Goal: Navigation & Orientation: Find specific page/section

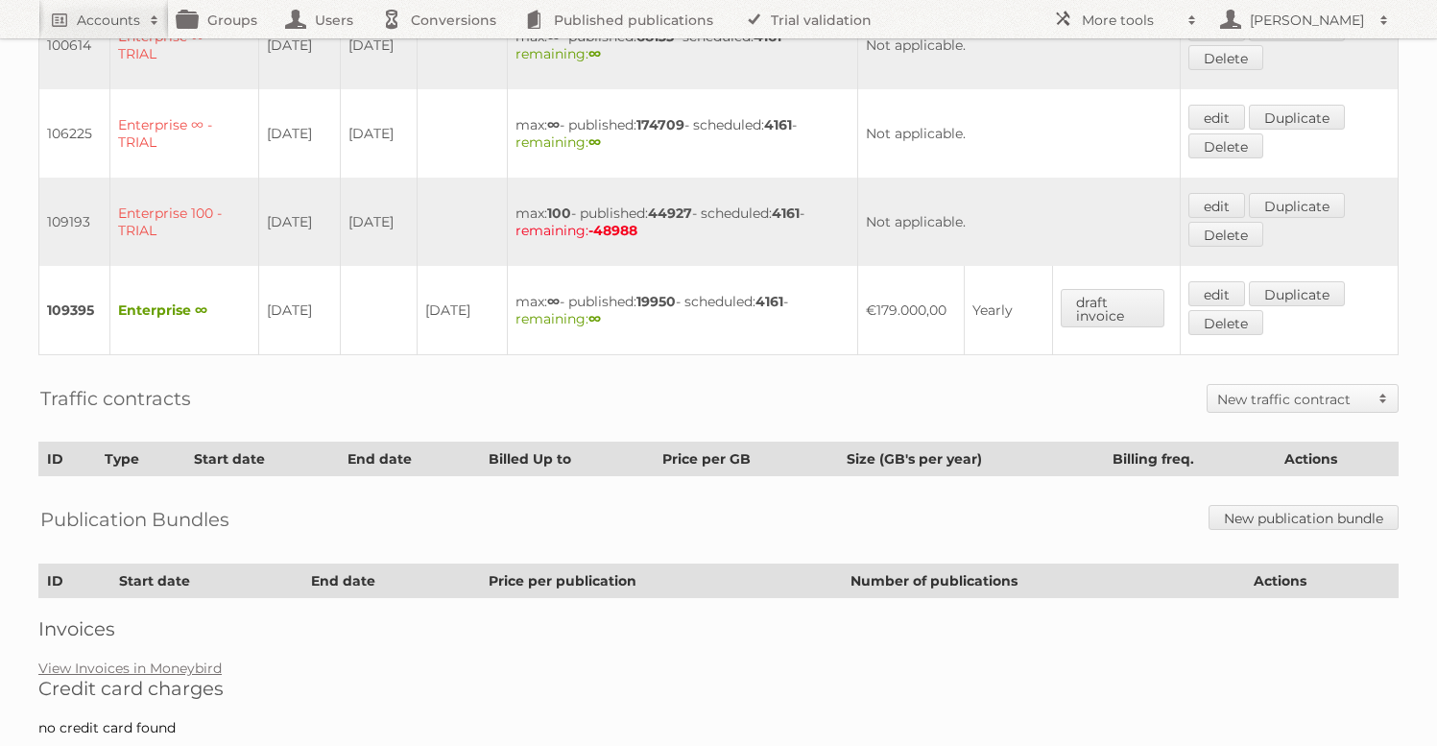
scroll to position [806, 0]
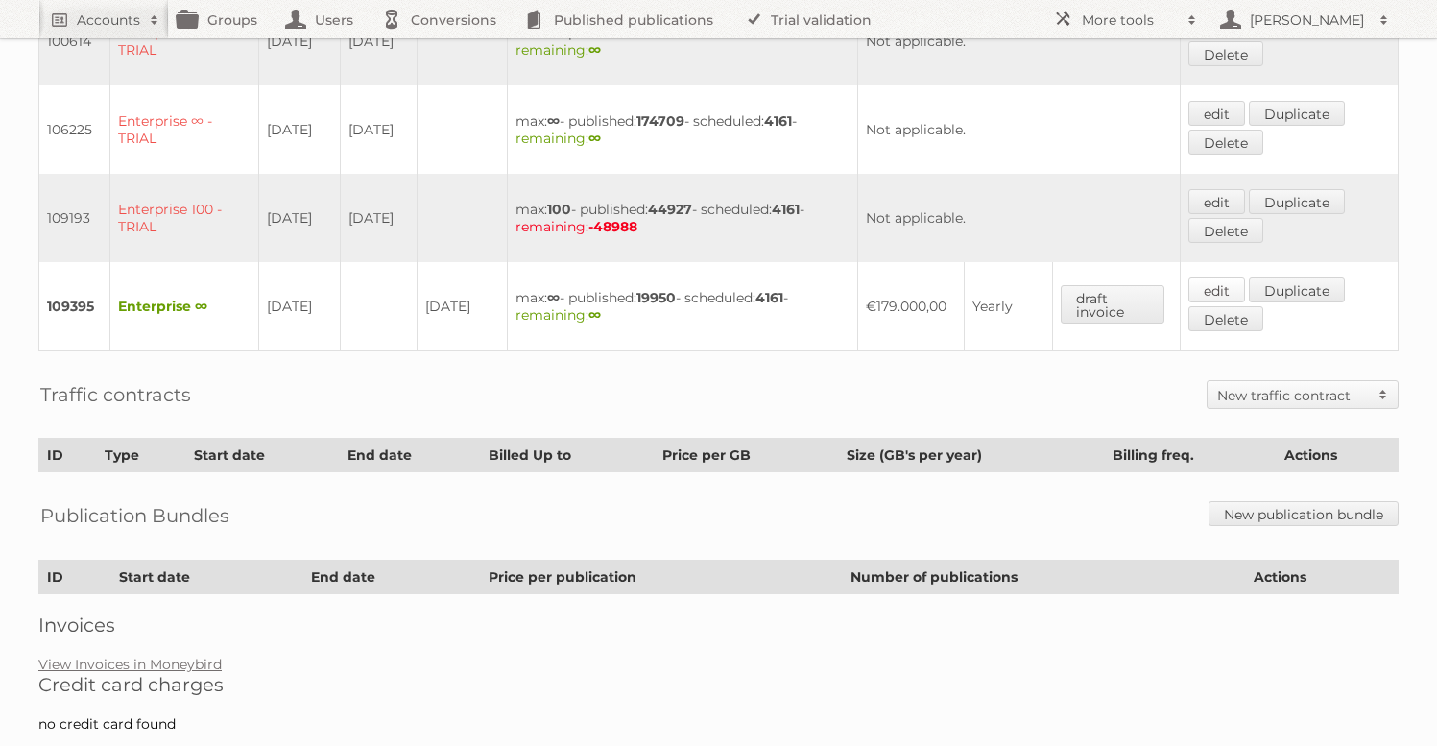
click at [1208, 277] on link "edit" at bounding box center [1217, 289] width 57 height 25
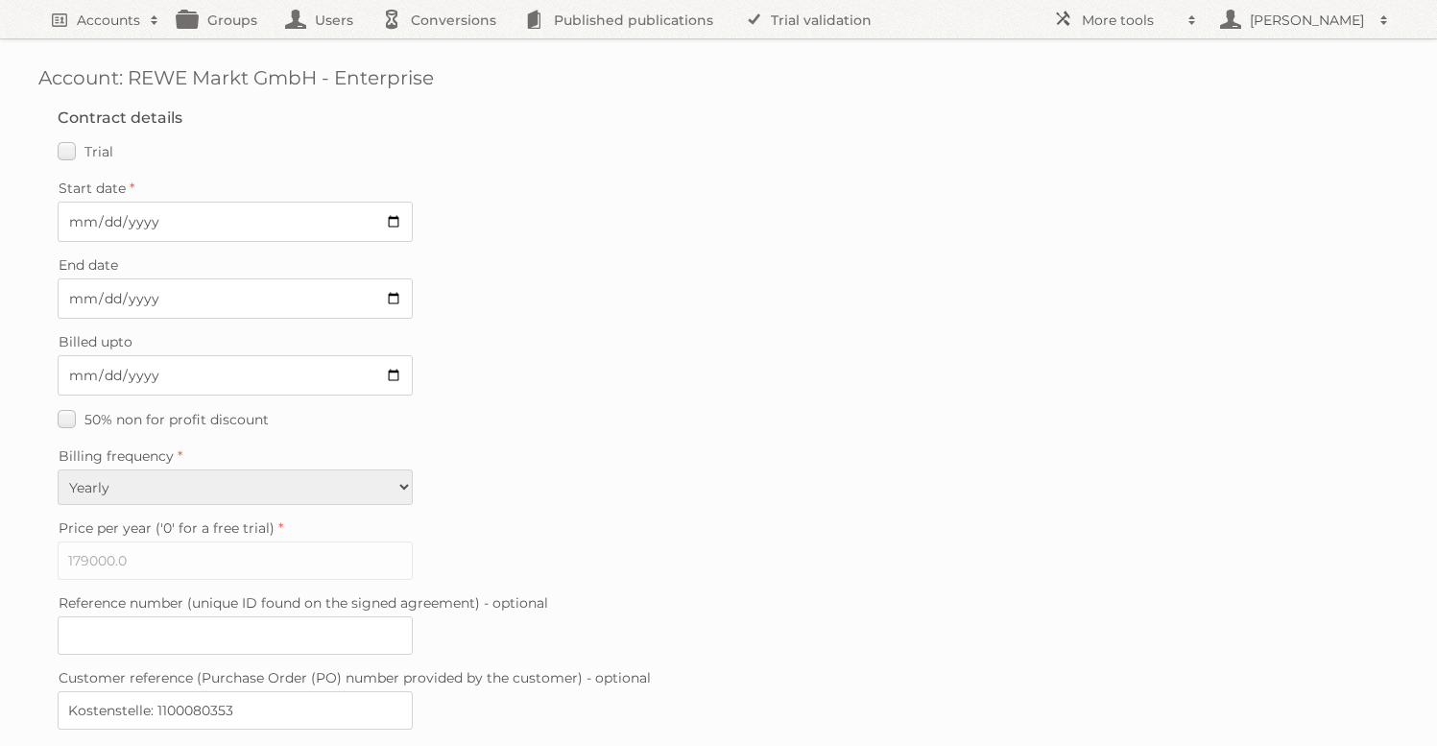
scroll to position [481, 0]
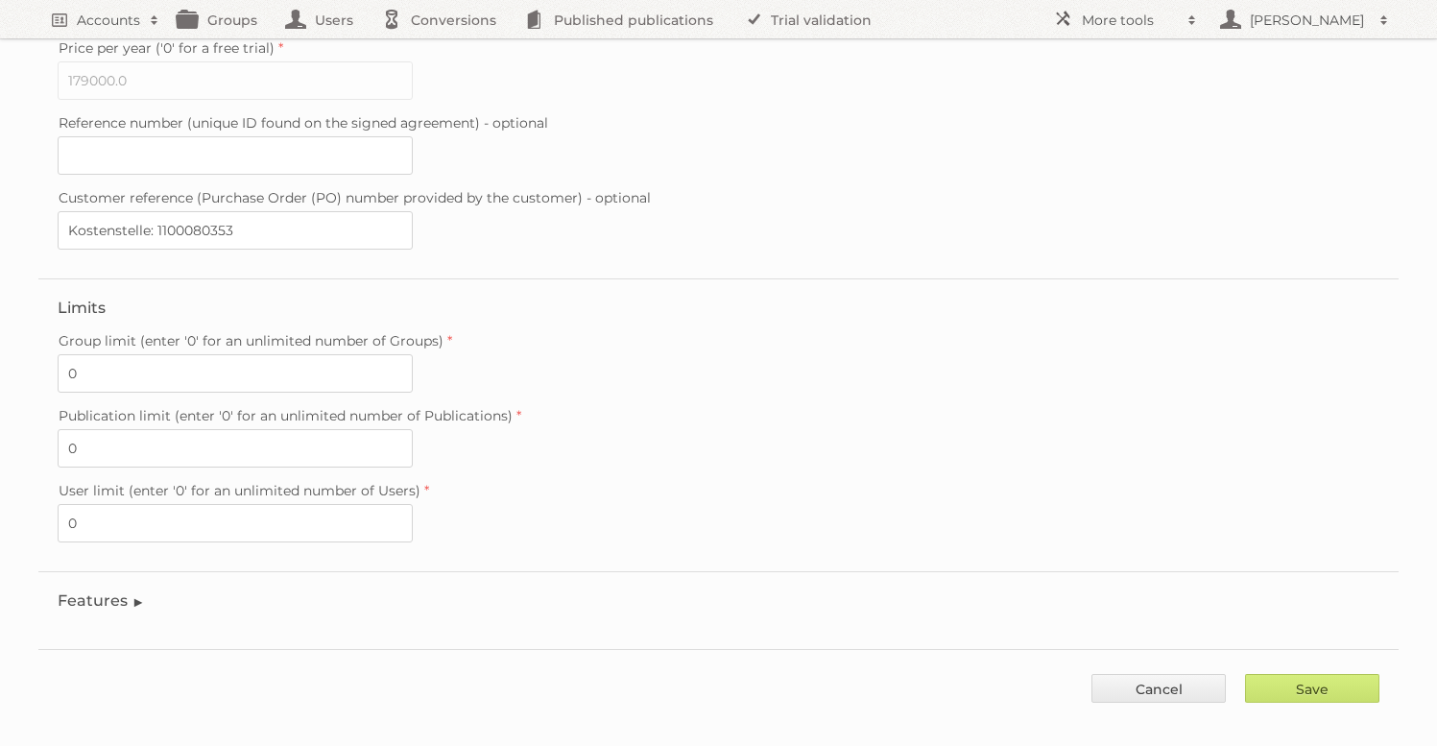
click at [116, 591] on legend "Features" at bounding box center [101, 600] width 87 height 18
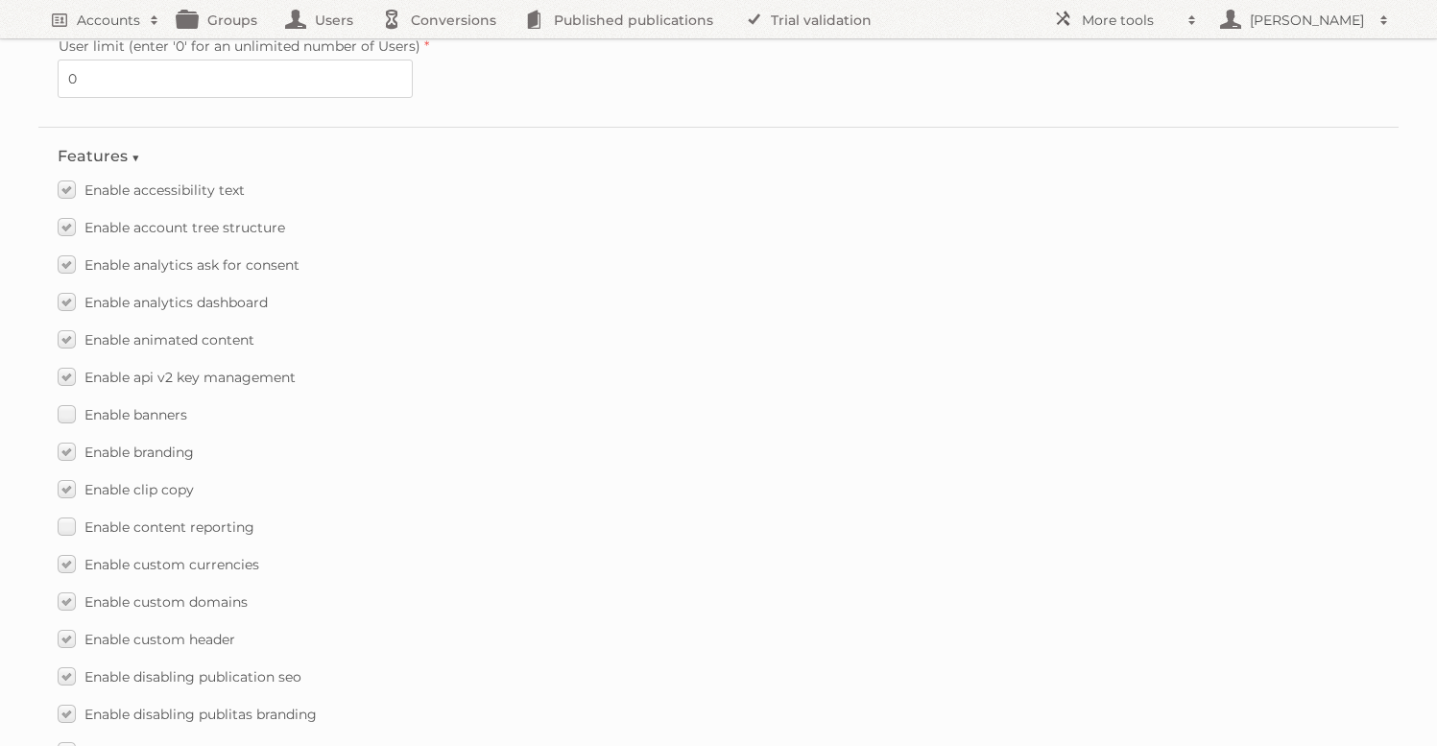
scroll to position [923, 0]
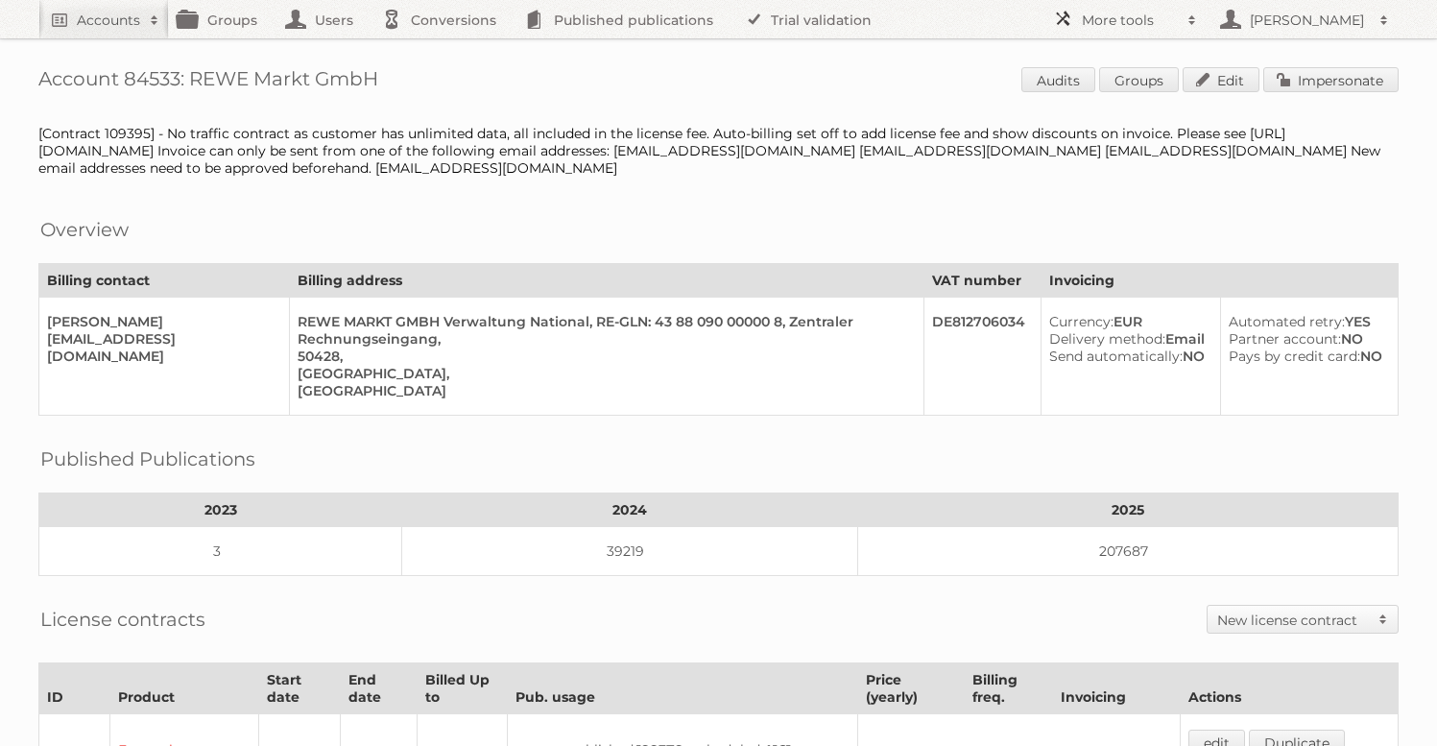
click at [1121, 27] on h2 "More tools" at bounding box center [1130, 20] width 96 height 19
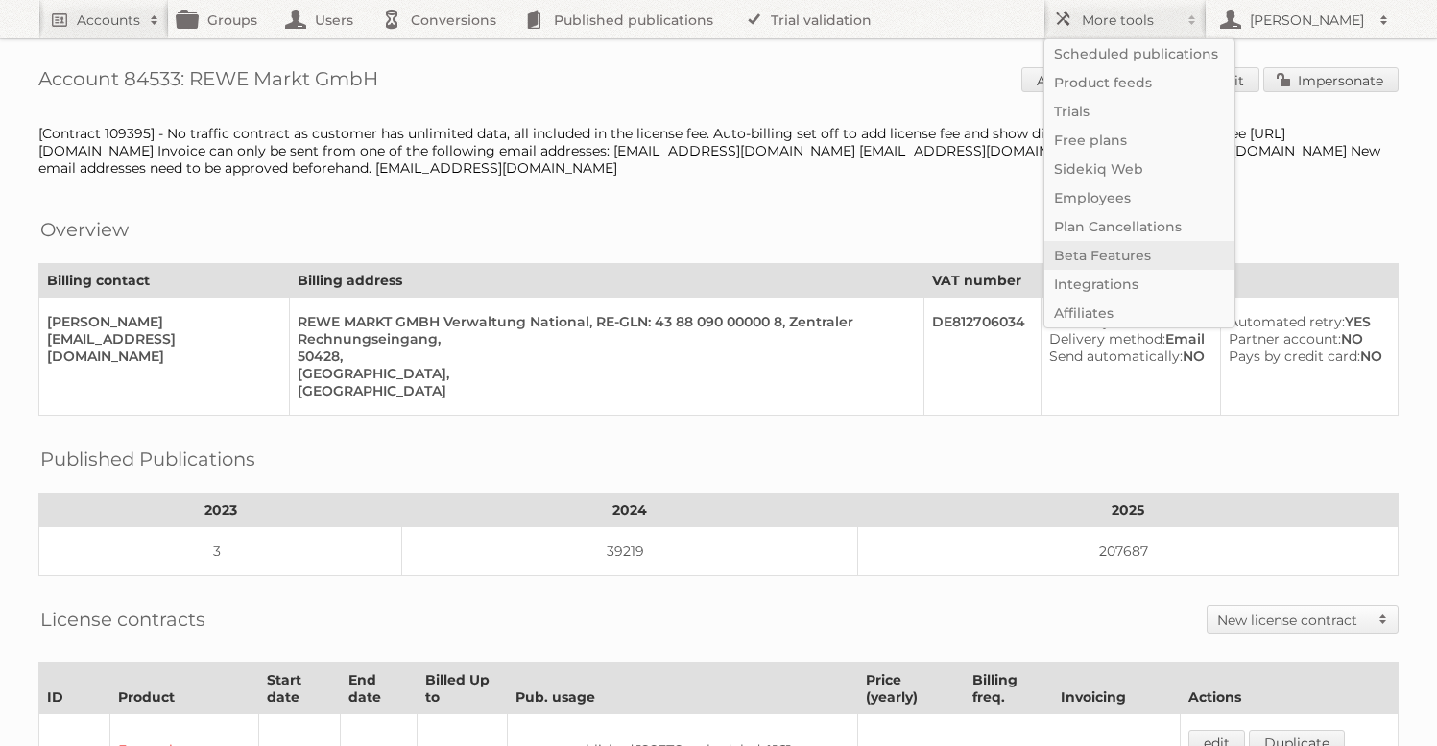
click at [1112, 247] on link "Beta Features" at bounding box center [1140, 255] width 190 height 29
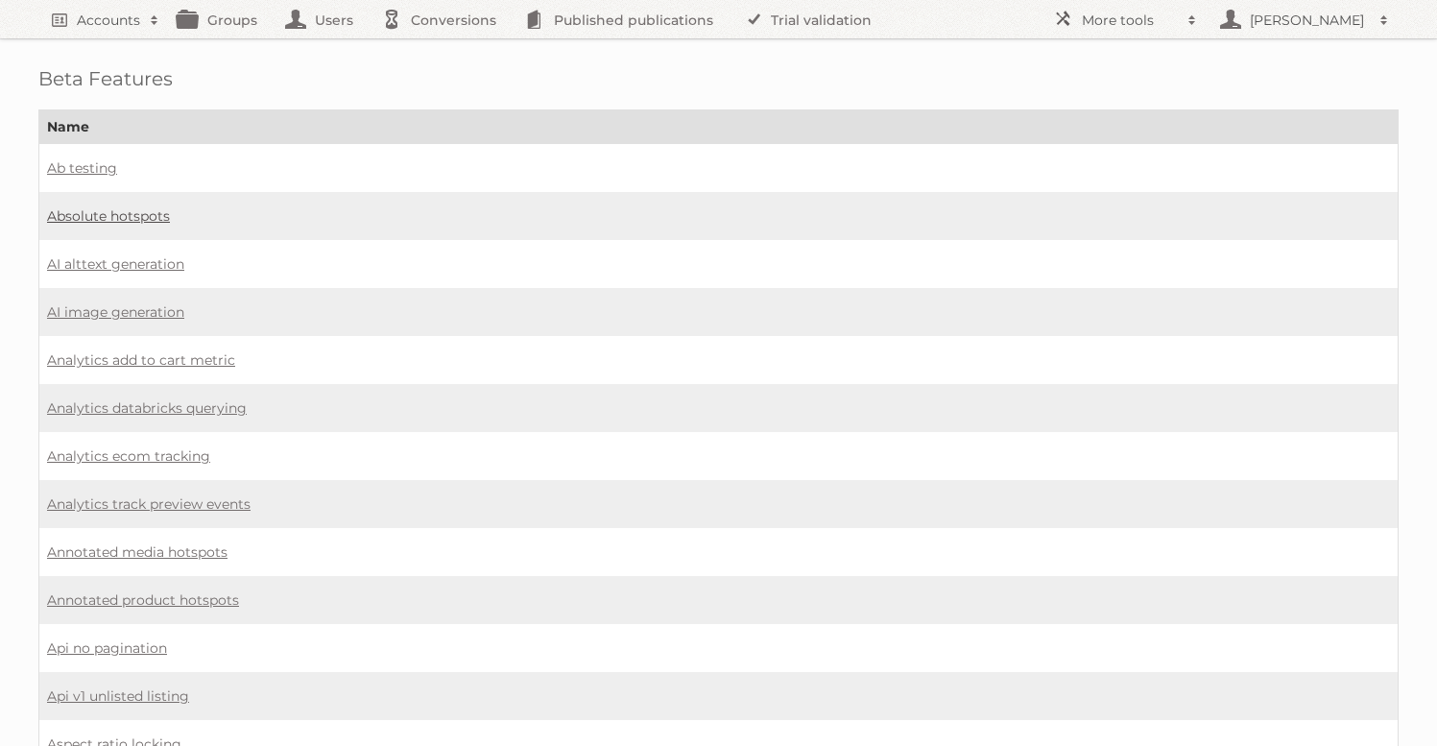
click at [133, 216] on link "Absolute hotspots" at bounding box center [108, 215] width 123 height 17
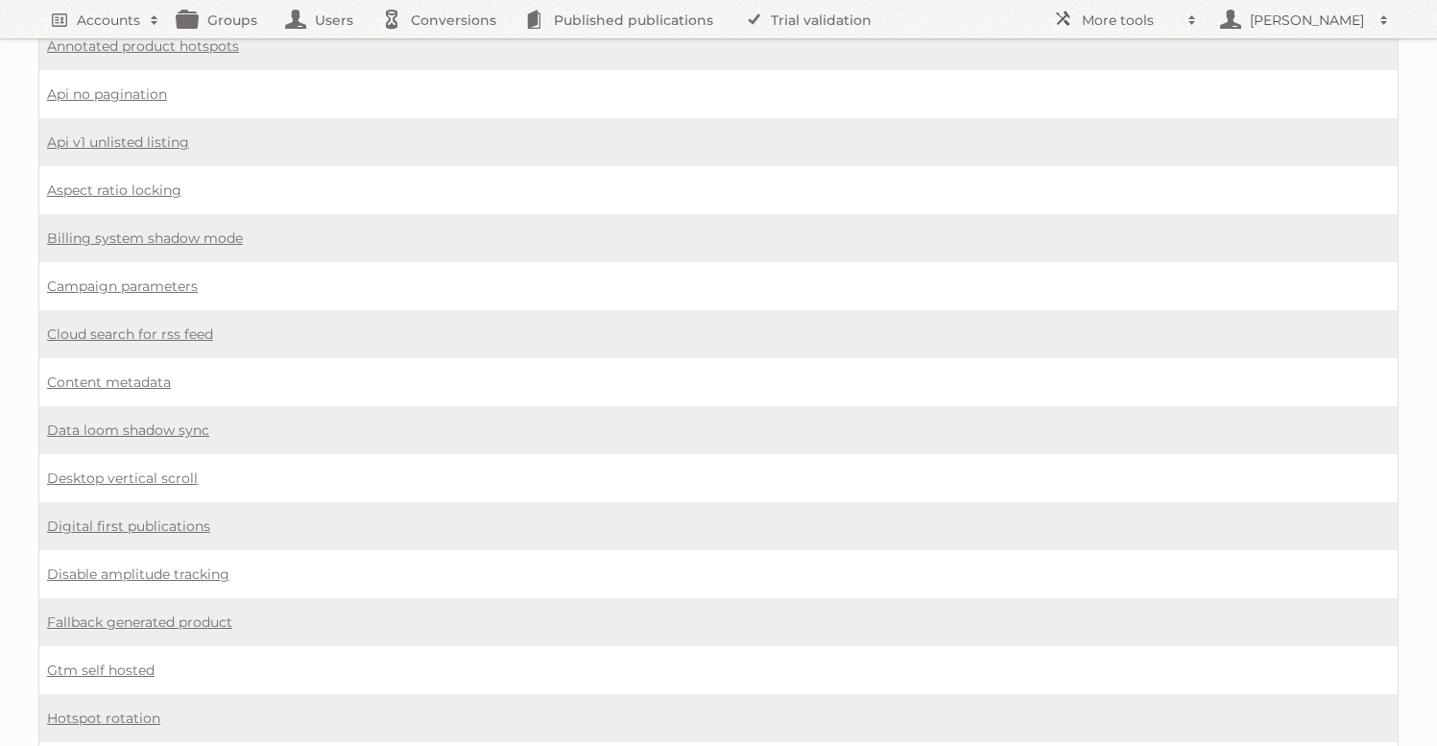
scroll to position [1451, 0]
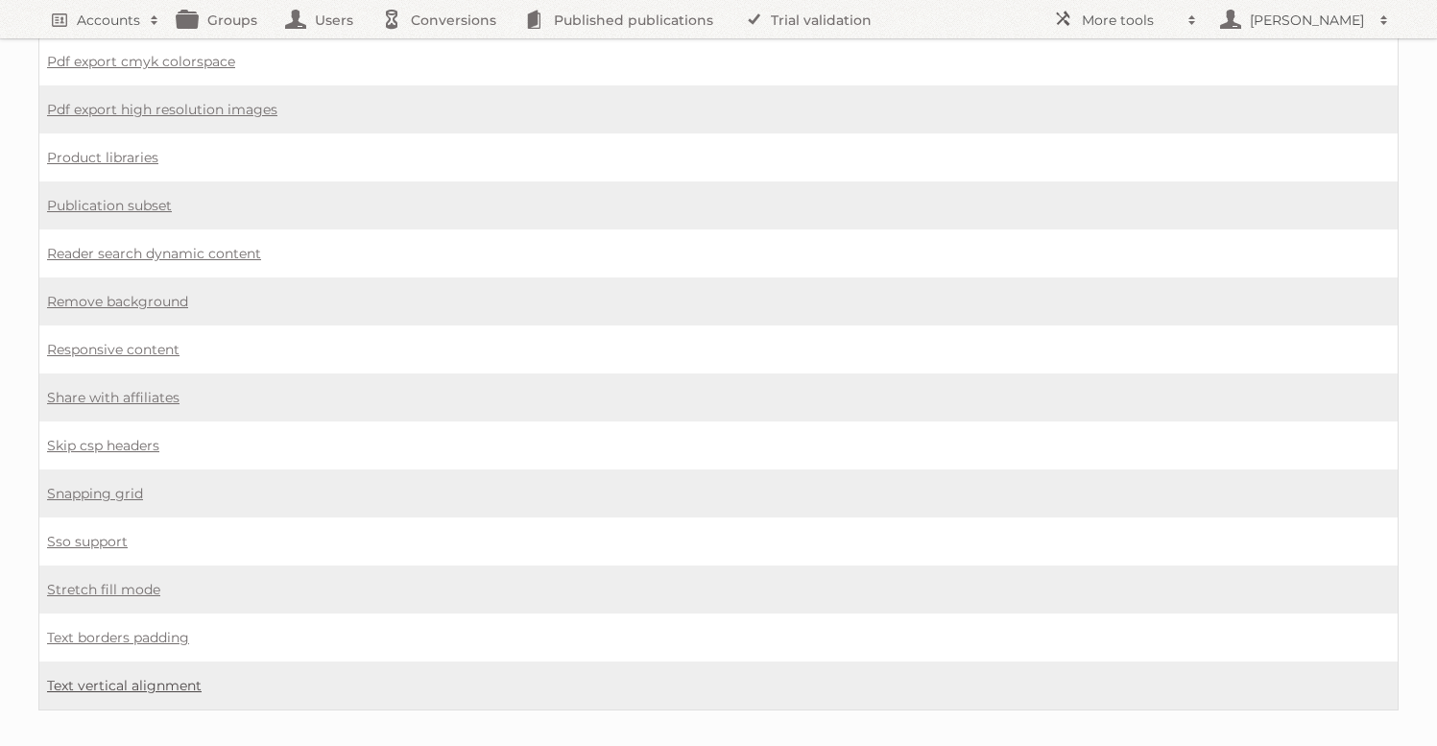
click at [117, 677] on link "Text vertical alignment" at bounding box center [124, 685] width 155 height 17
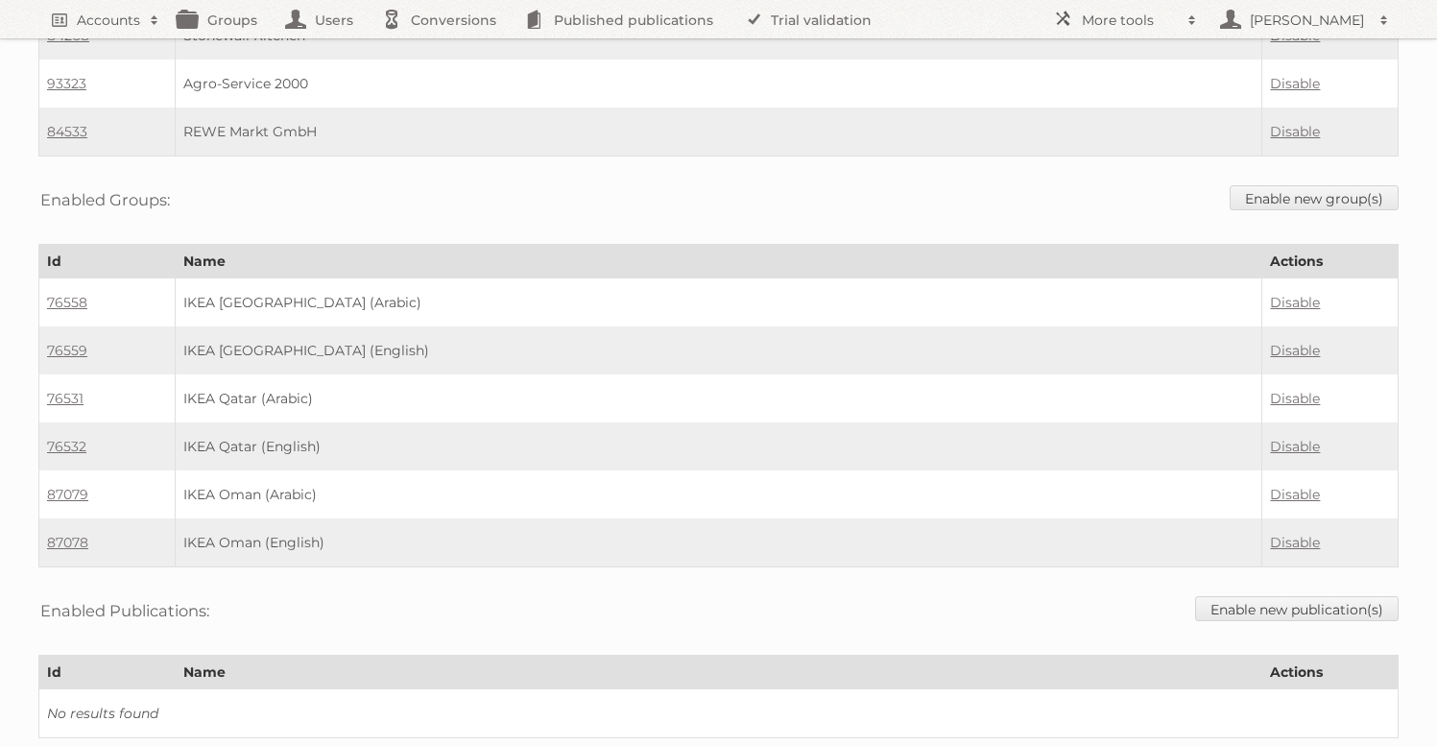
scroll to position [2830, 0]
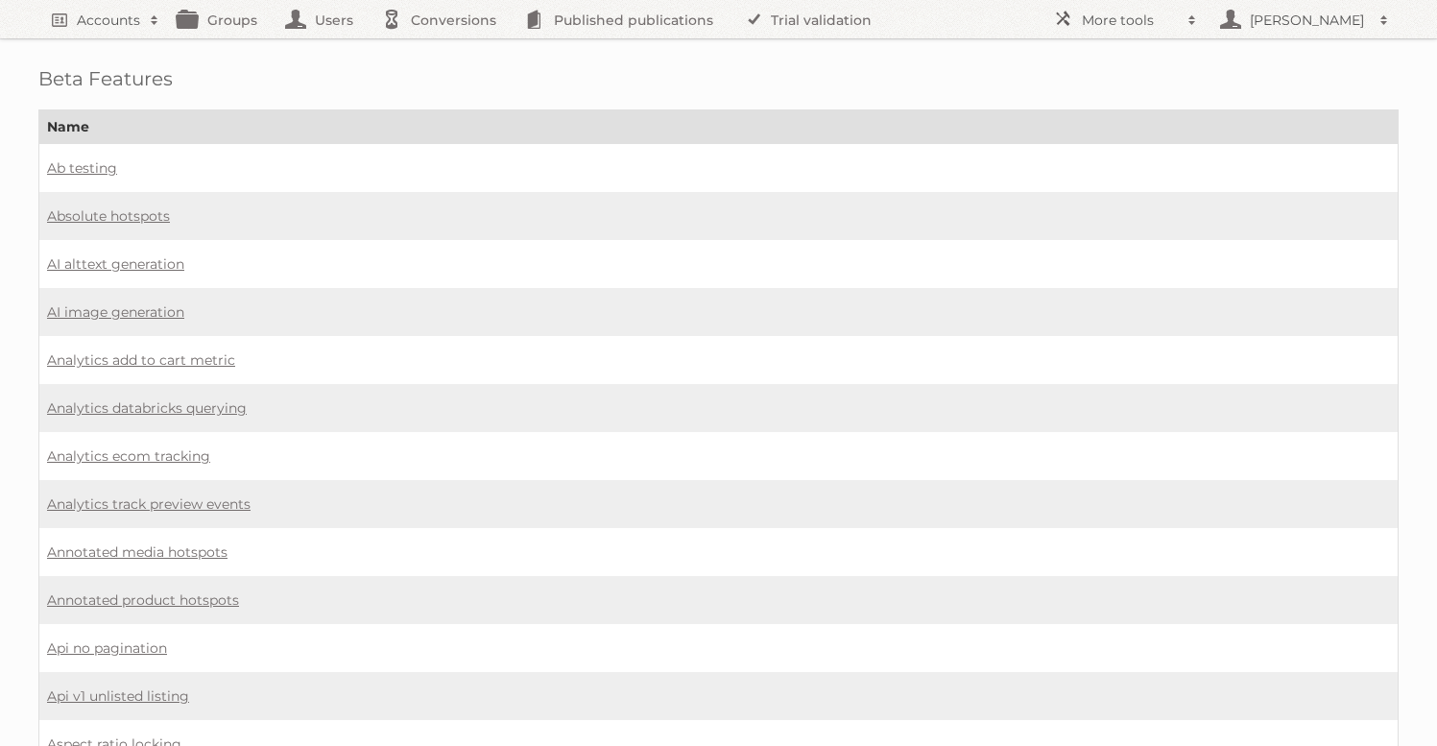
scroll to position [1451, 0]
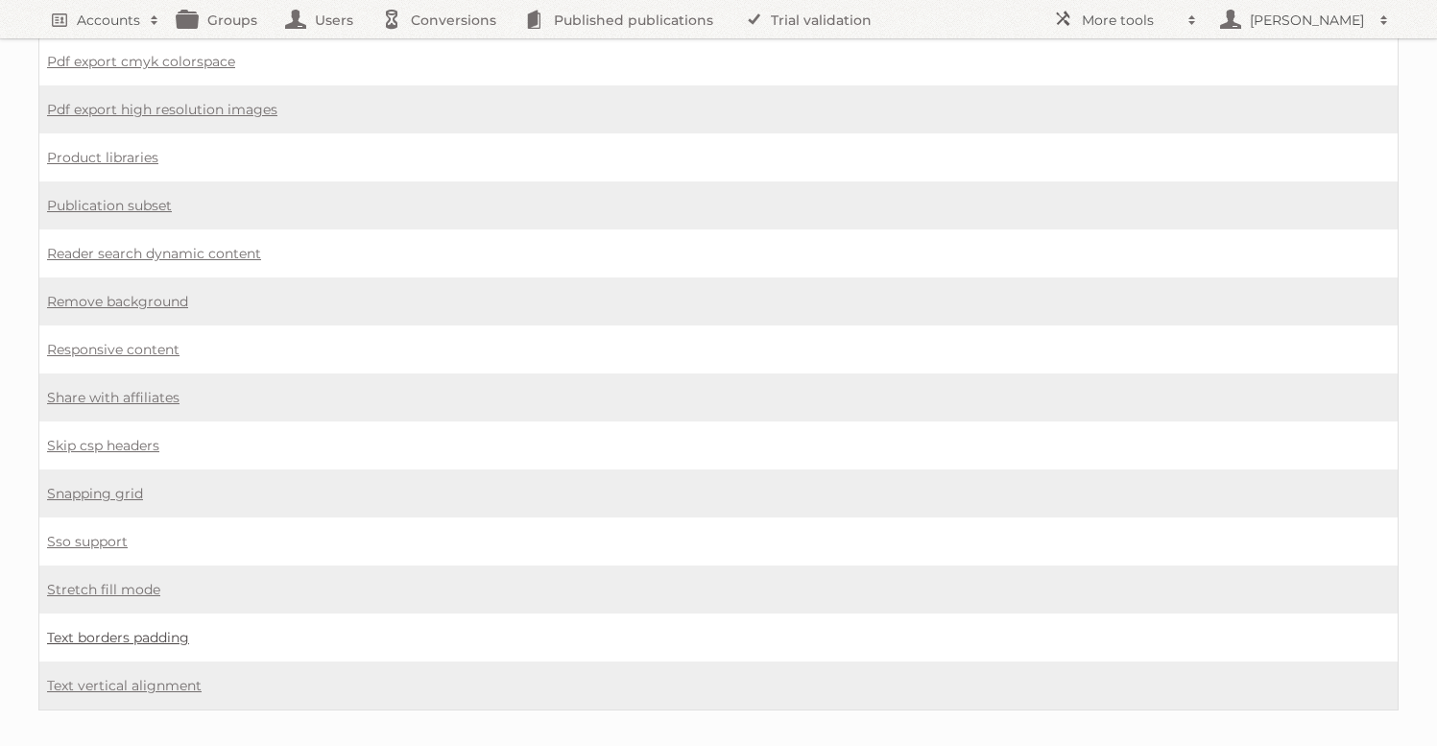
click at [144, 629] on link "Text borders padding" at bounding box center [118, 637] width 142 height 17
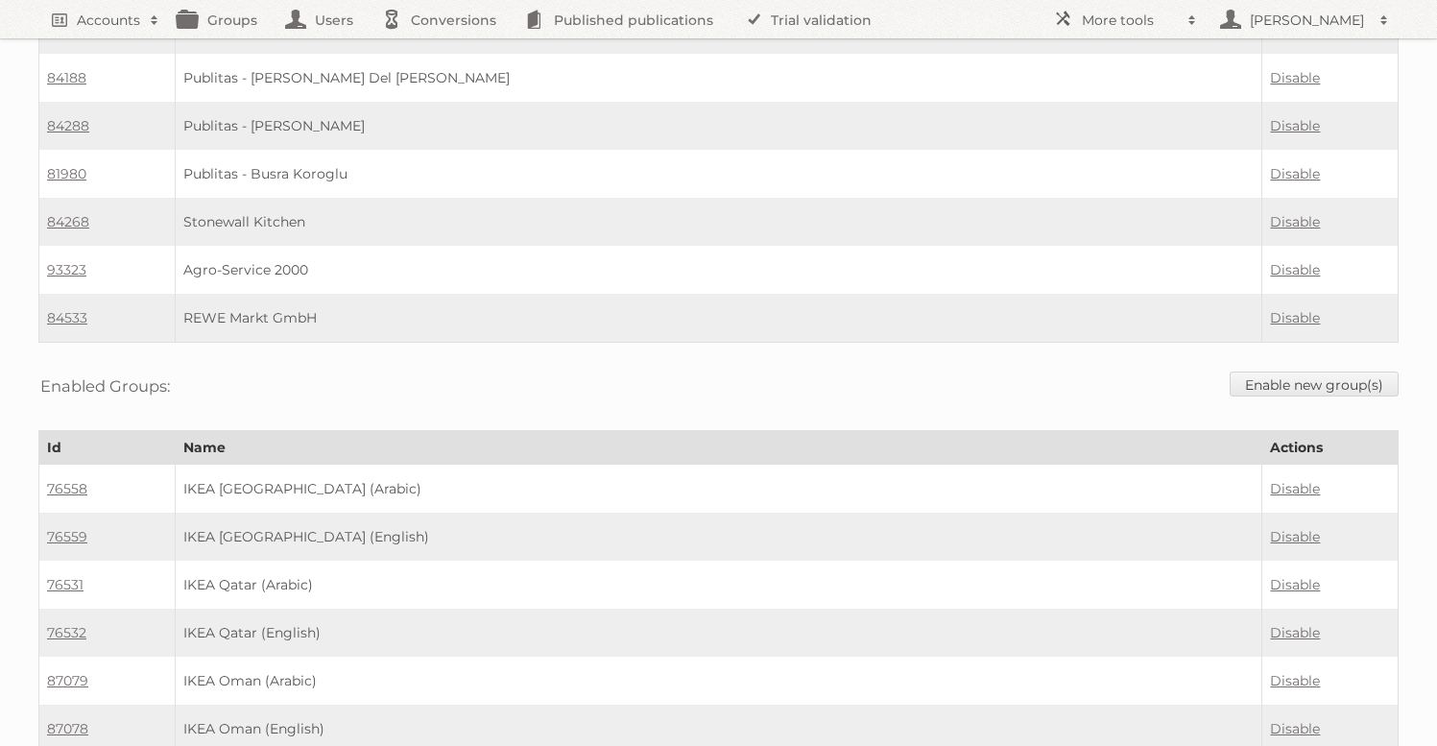
scroll to position [2888, 0]
